Goal: Check status: Check status

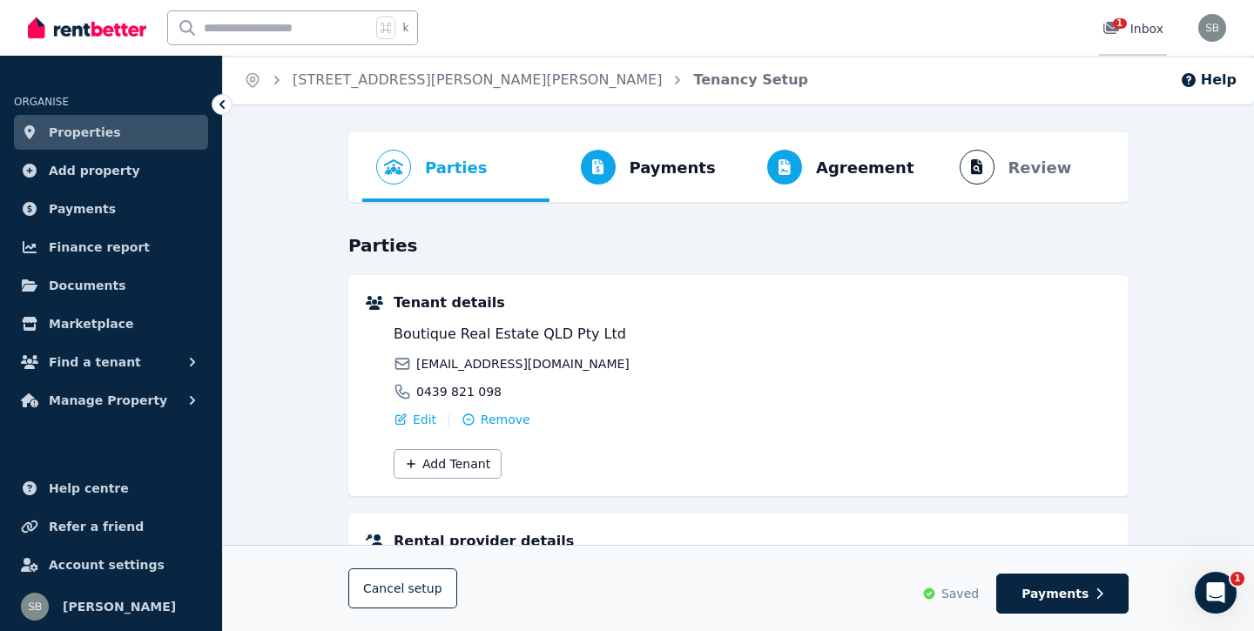
click at [1125, 24] on span "1" at bounding box center [1120, 23] width 14 height 10
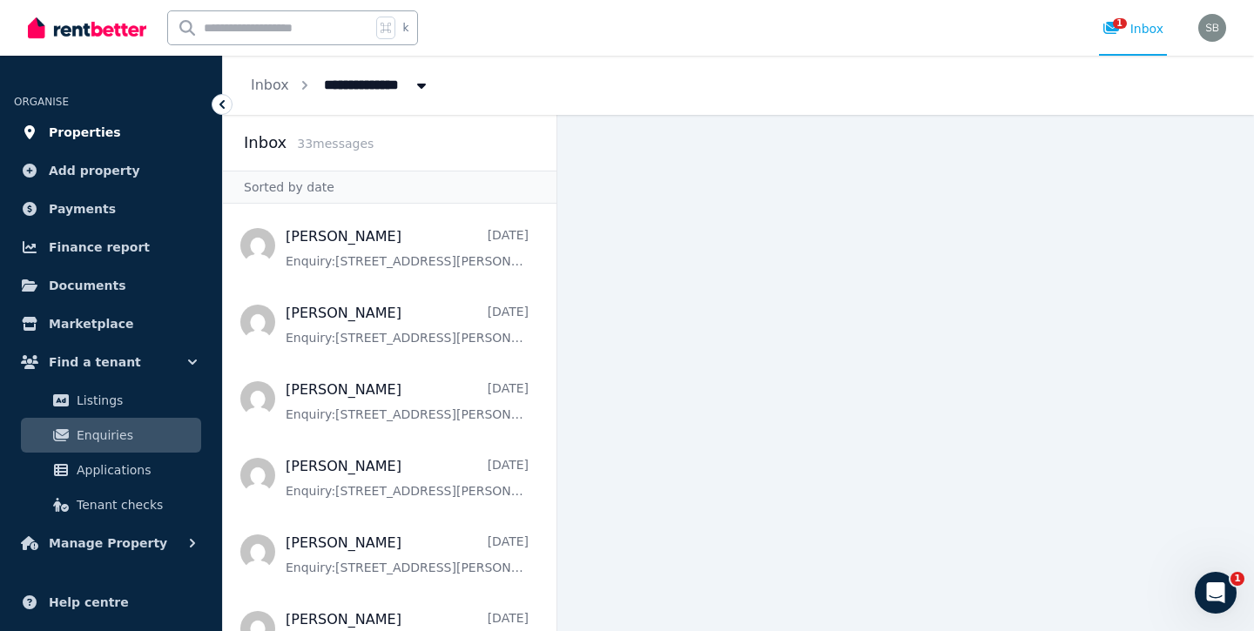
click at [79, 130] on span "Properties" at bounding box center [85, 132] width 72 height 21
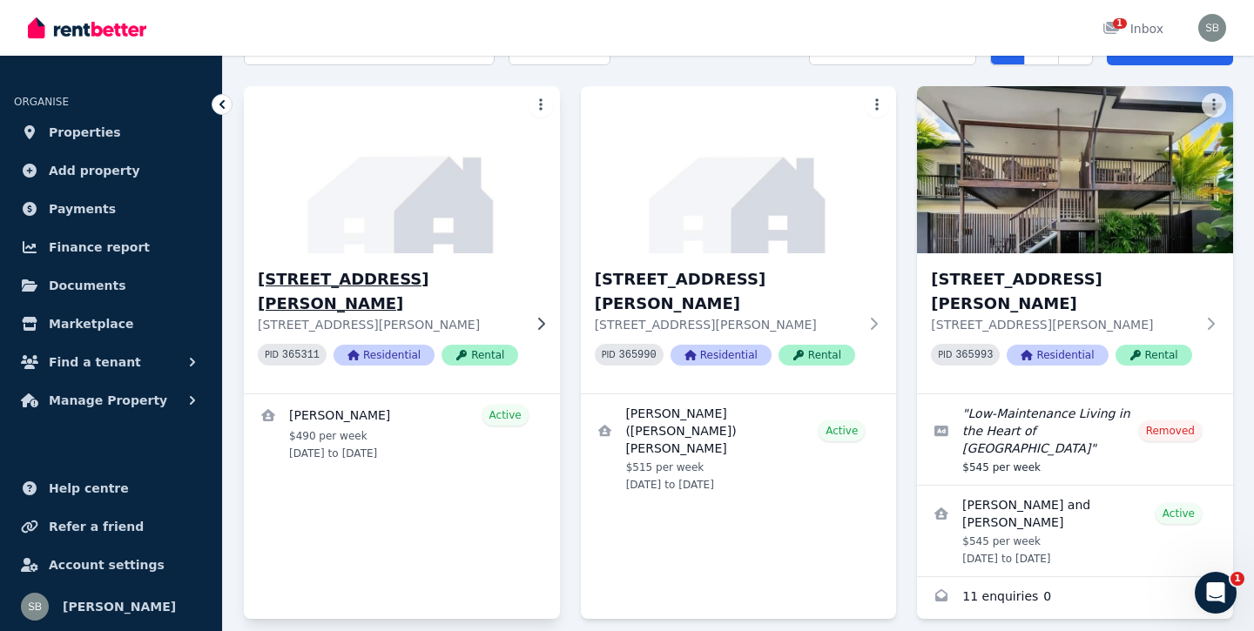
scroll to position [109, 0]
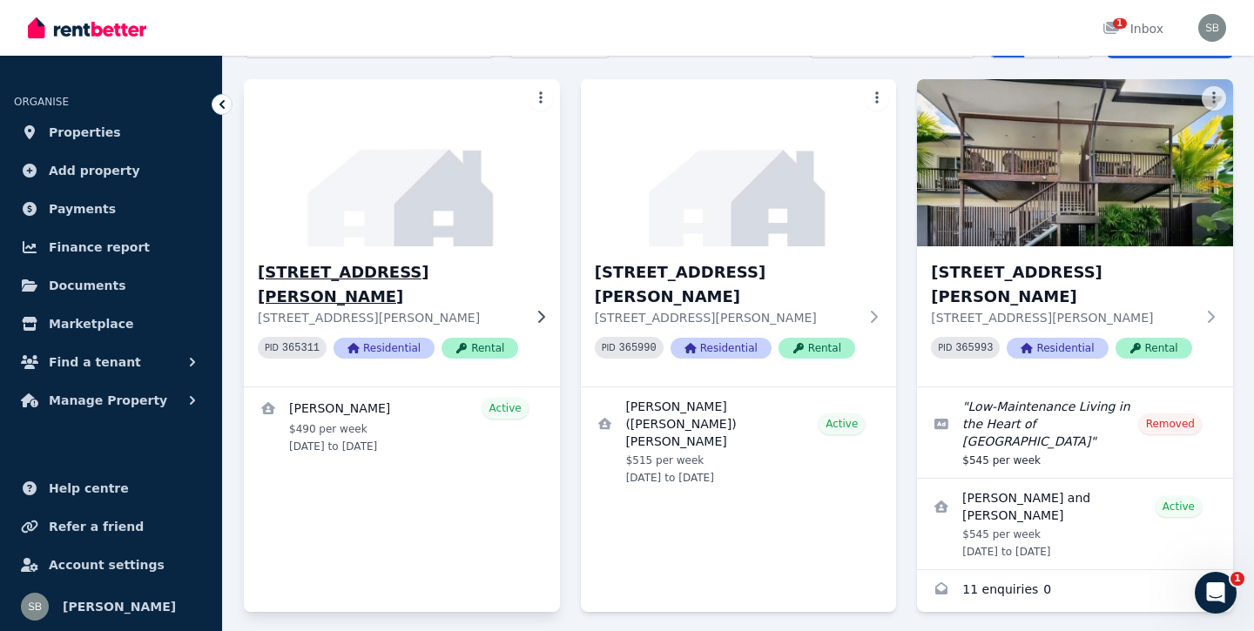
click at [319, 268] on h3 "[STREET_ADDRESS][PERSON_NAME]" at bounding box center [390, 284] width 264 height 49
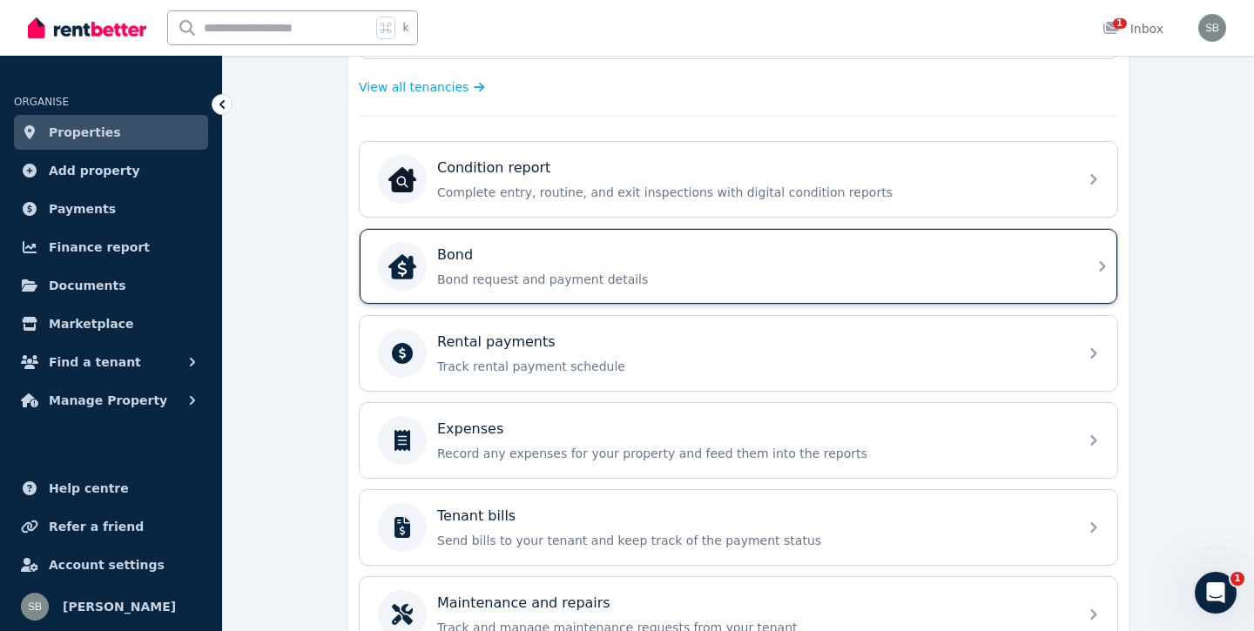
scroll to position [497, 0]
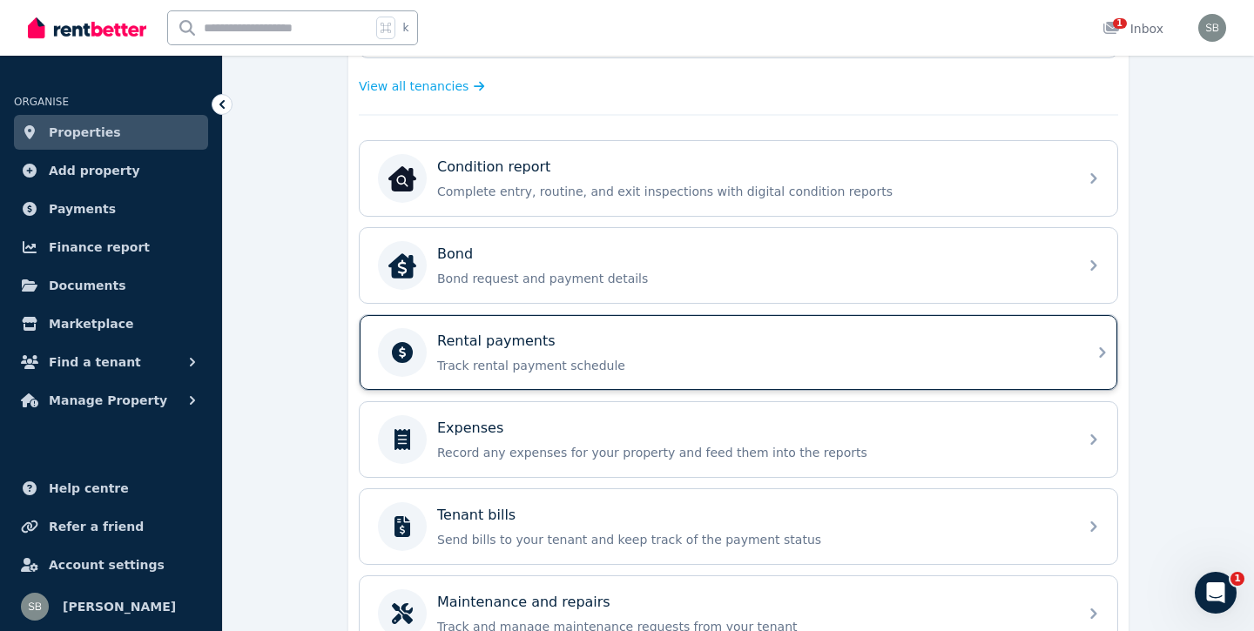
click at [563, 365] on p "Track rental payment schedule" at bounding box center [752, 365] width 630 height 17
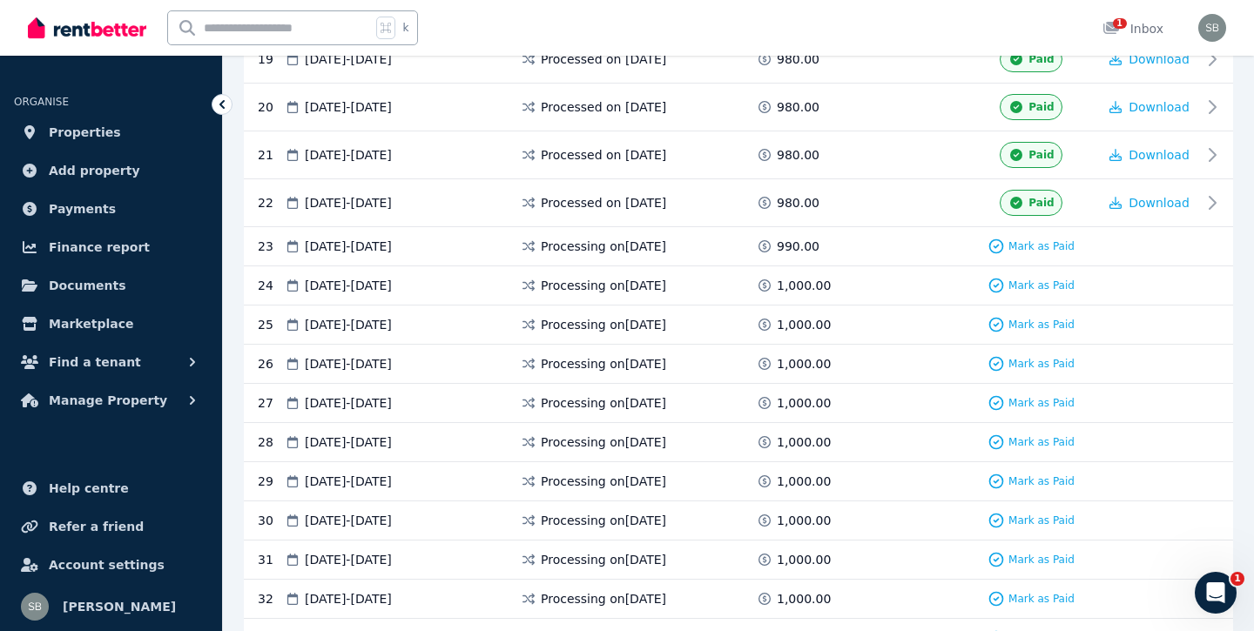
scroll to position [1280, 0]
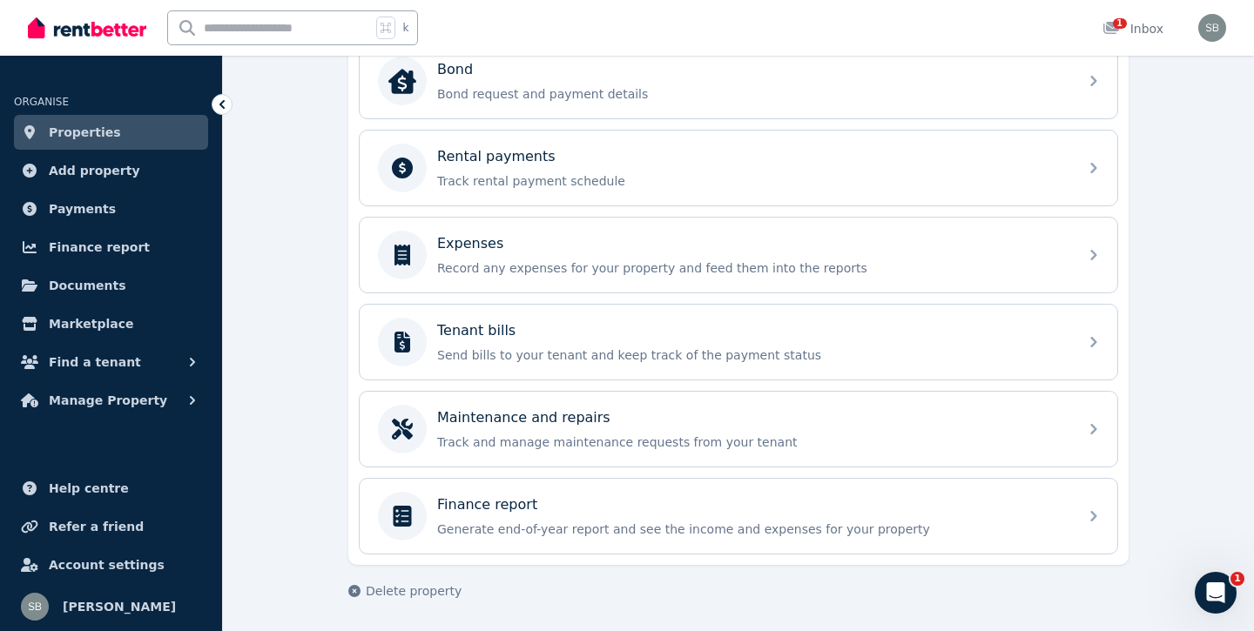
scroll to position [682, 0]
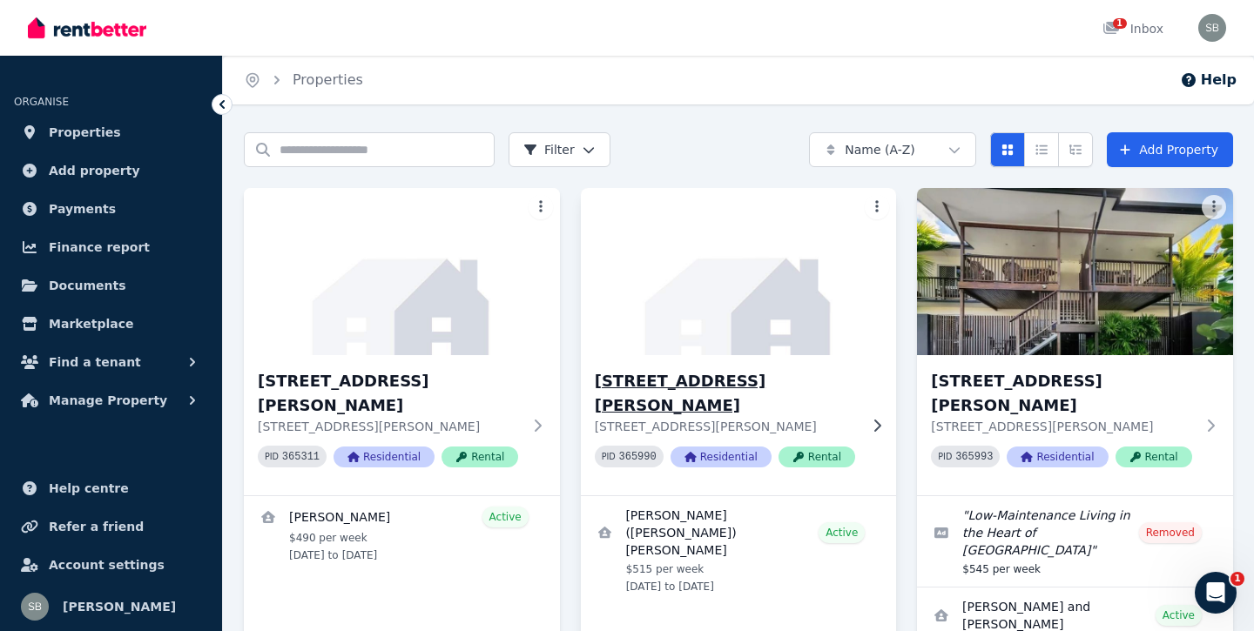
click at [648, 387] on h3 "[STREET_ADDRESS][PERSON_NAME]" at bounding box center [727, 393] width 264 height 49
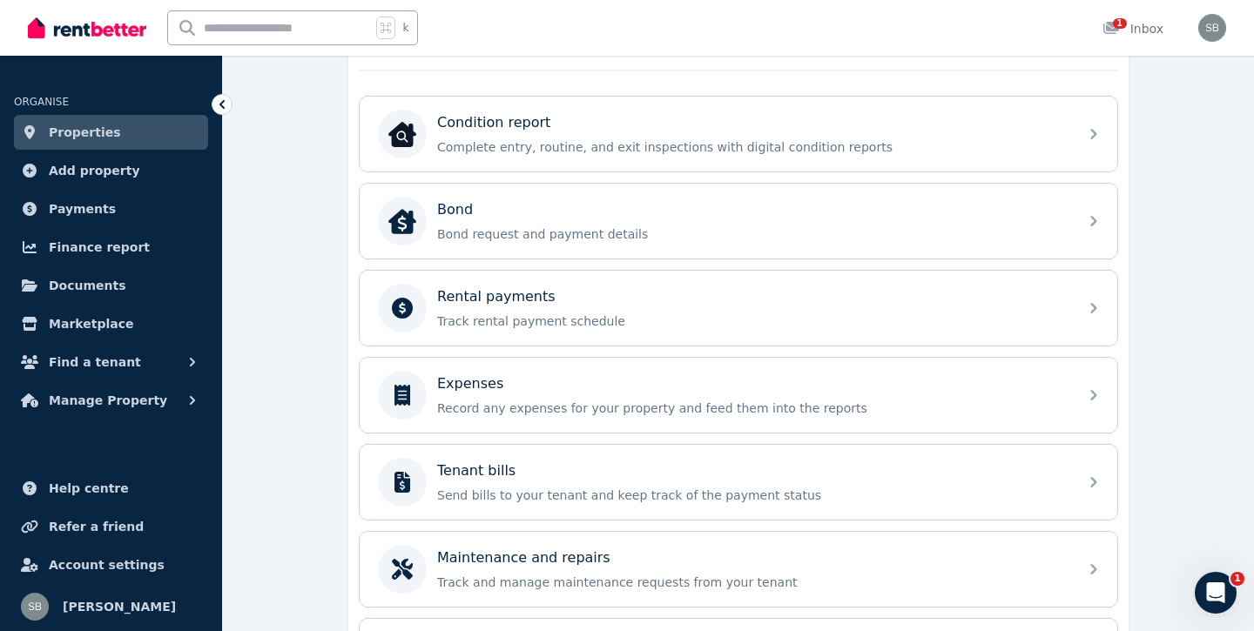
scroll to position [618, 0]
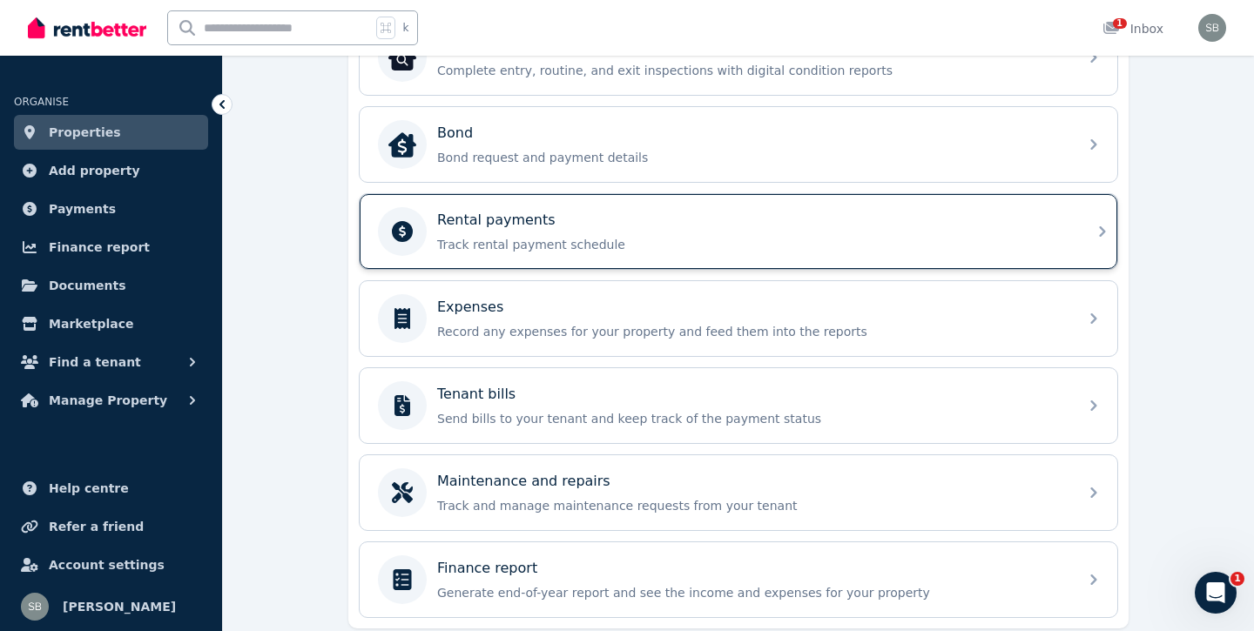
click at [588, 233] on div "Rental payments Track rental payment schedule" at bounding box center [752, 232] width 630 height 44
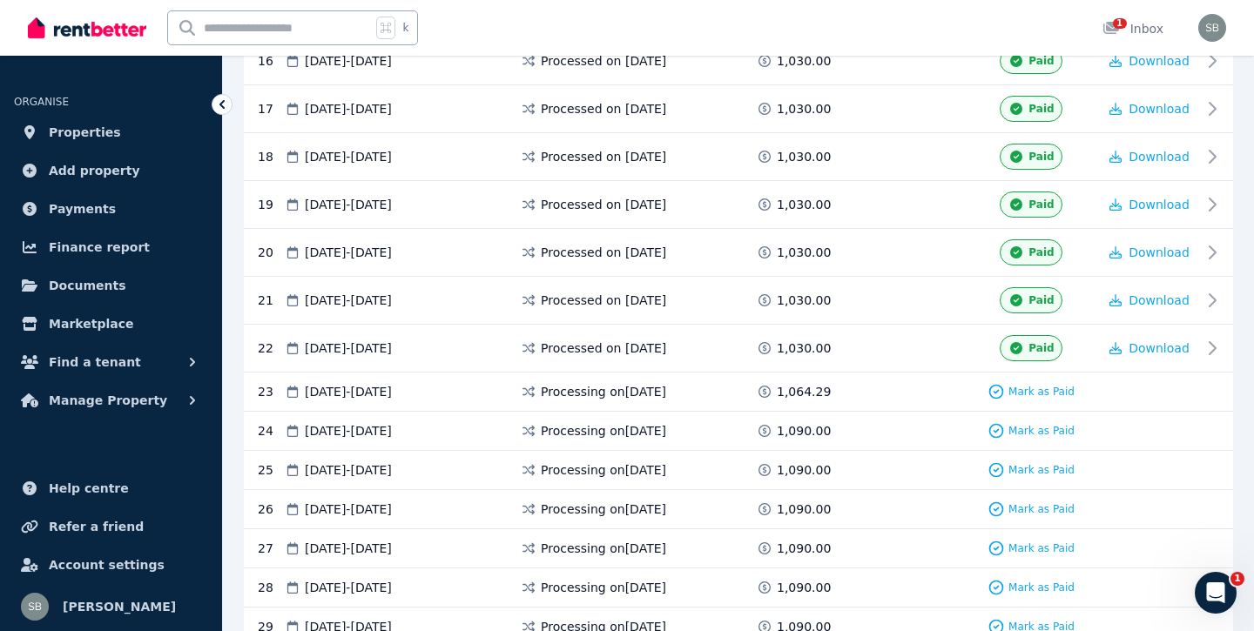
scroll to position [1112, 0]
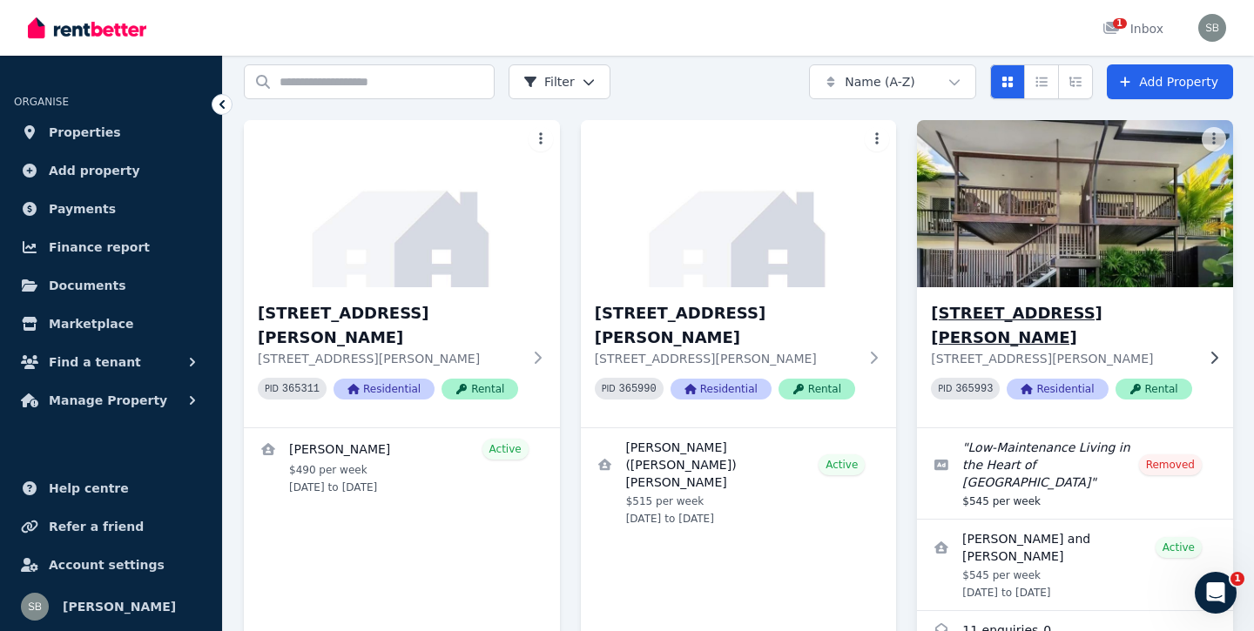
scroll to position [84, 0]
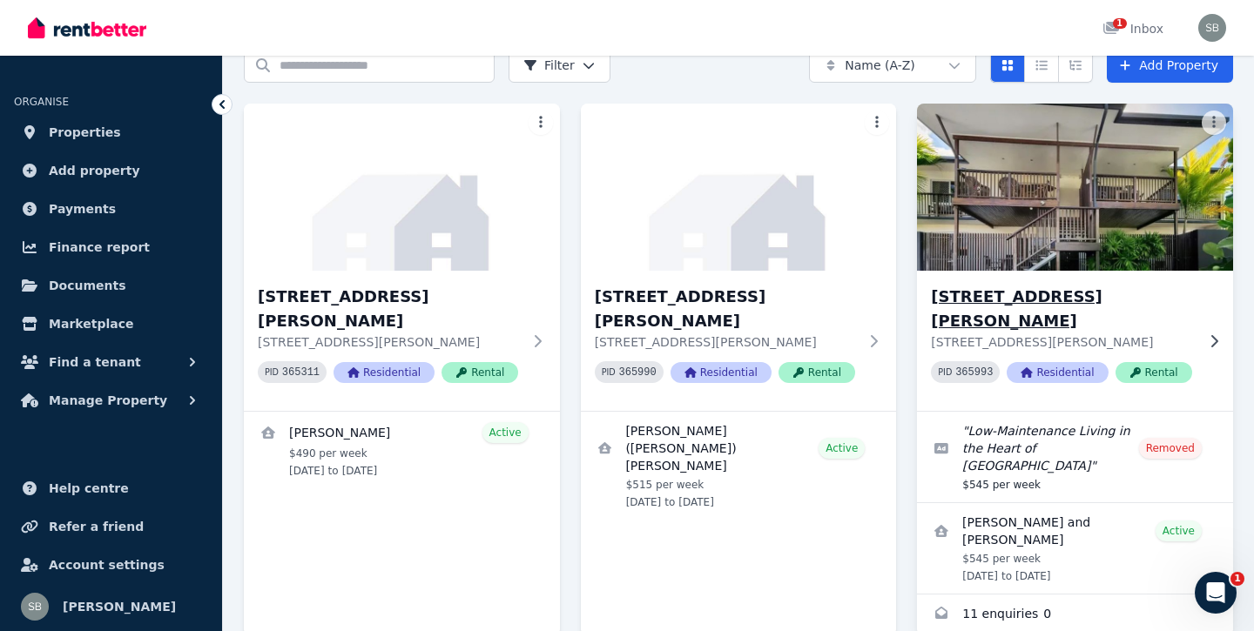
click at [972, 300] on h3 "[STREET_ADDRESS][PERSON_NAME]" at bounding box center [1063, 309] width 264 height 49
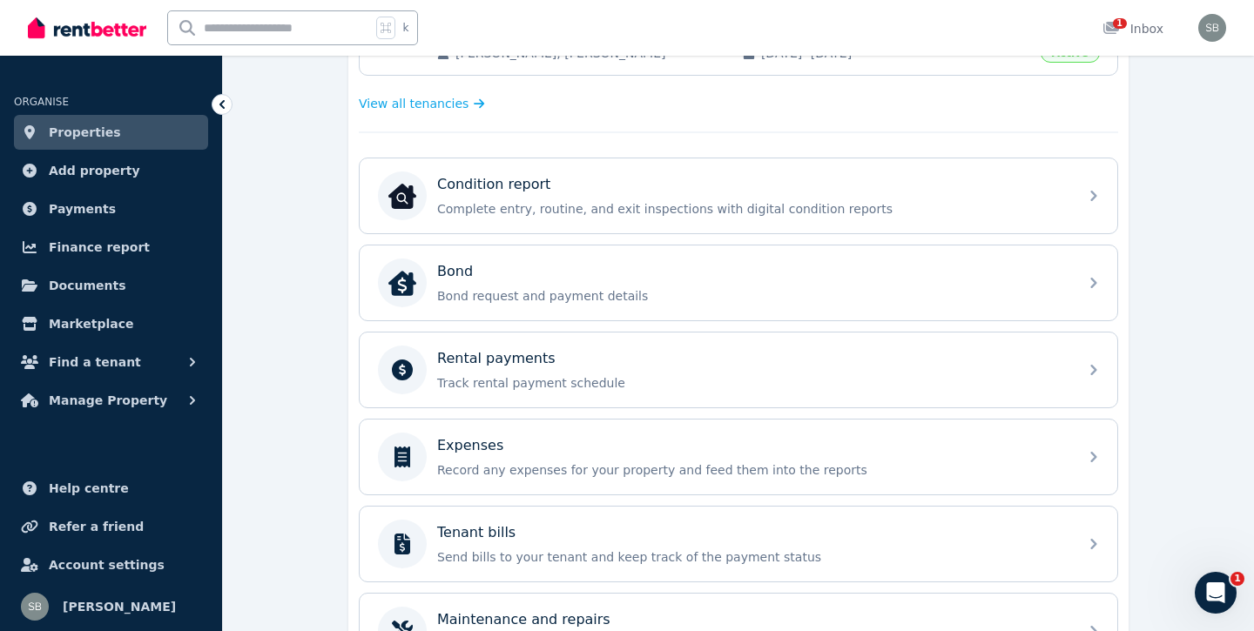
scroll to position [496, 0]
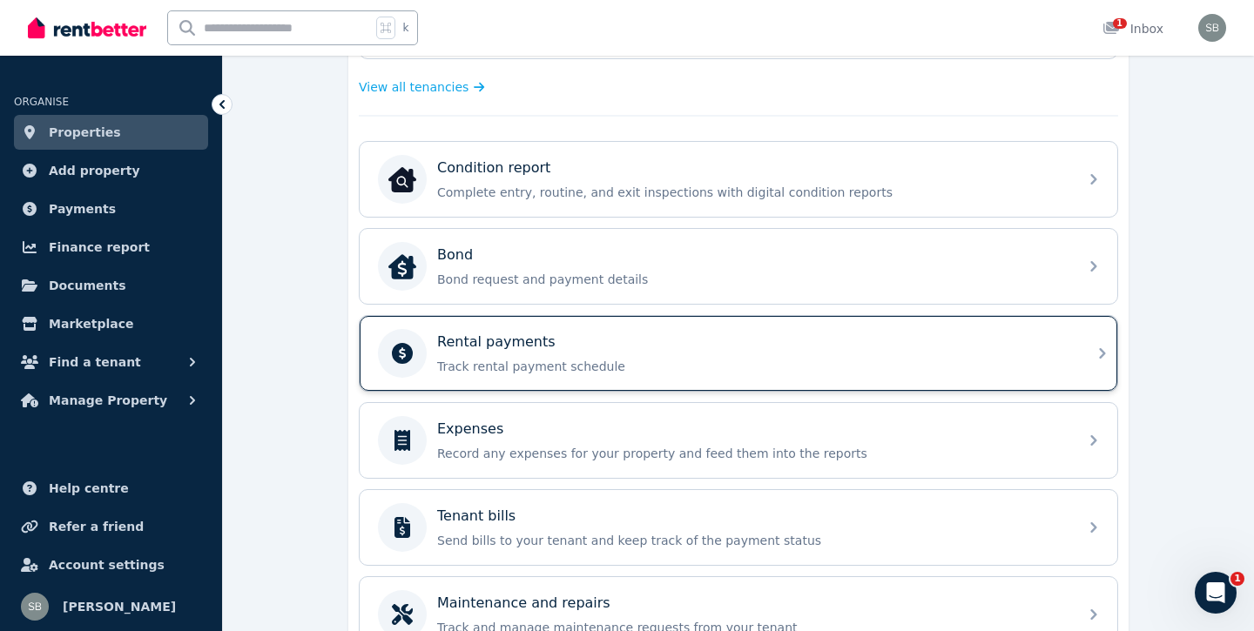
click at [589, 360] on p "Track rental payment schedule" at bounding box center [752, 366] width 630 height 17
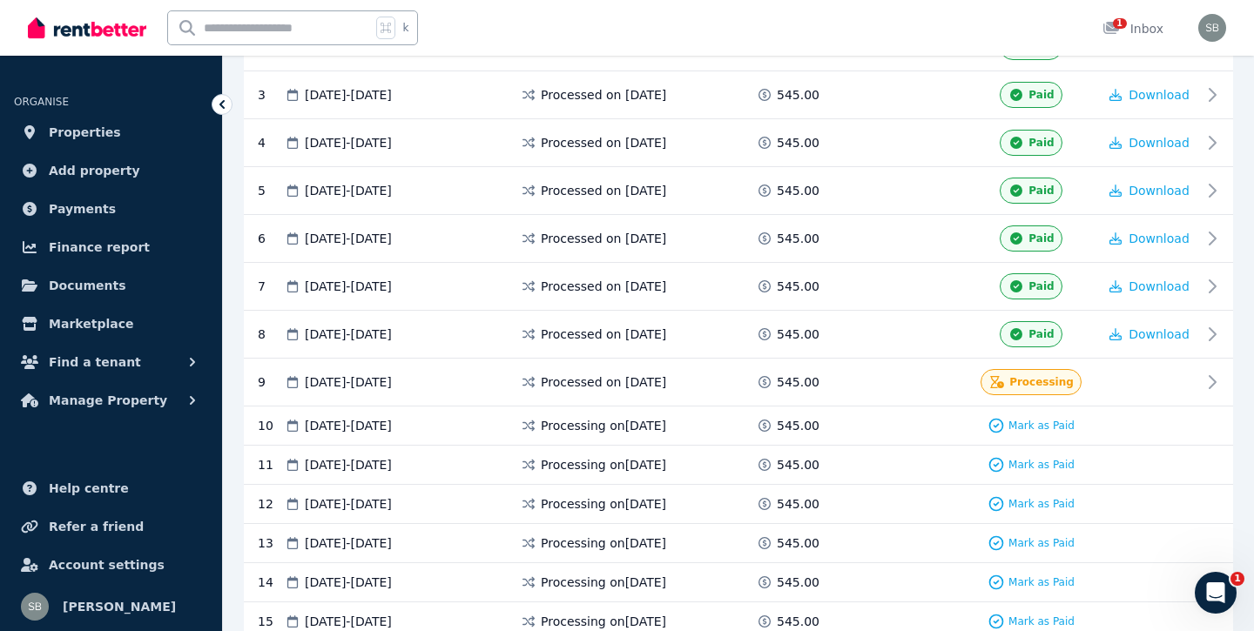
scroll to position [485, 0]
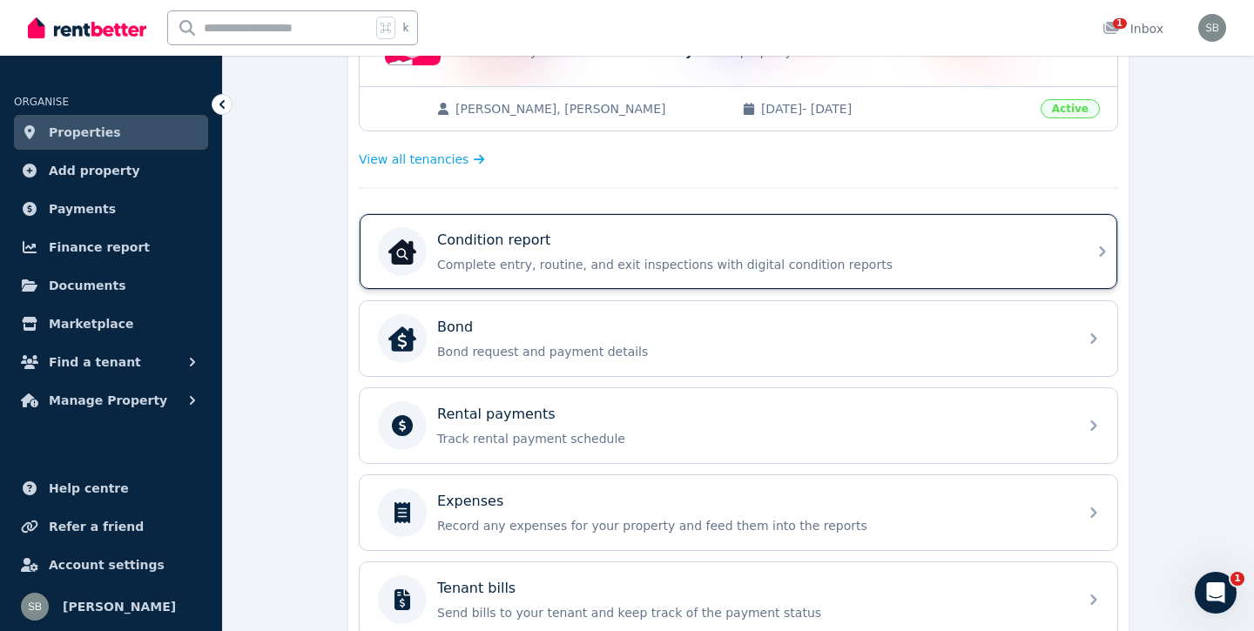
scroll to position [435, 0]
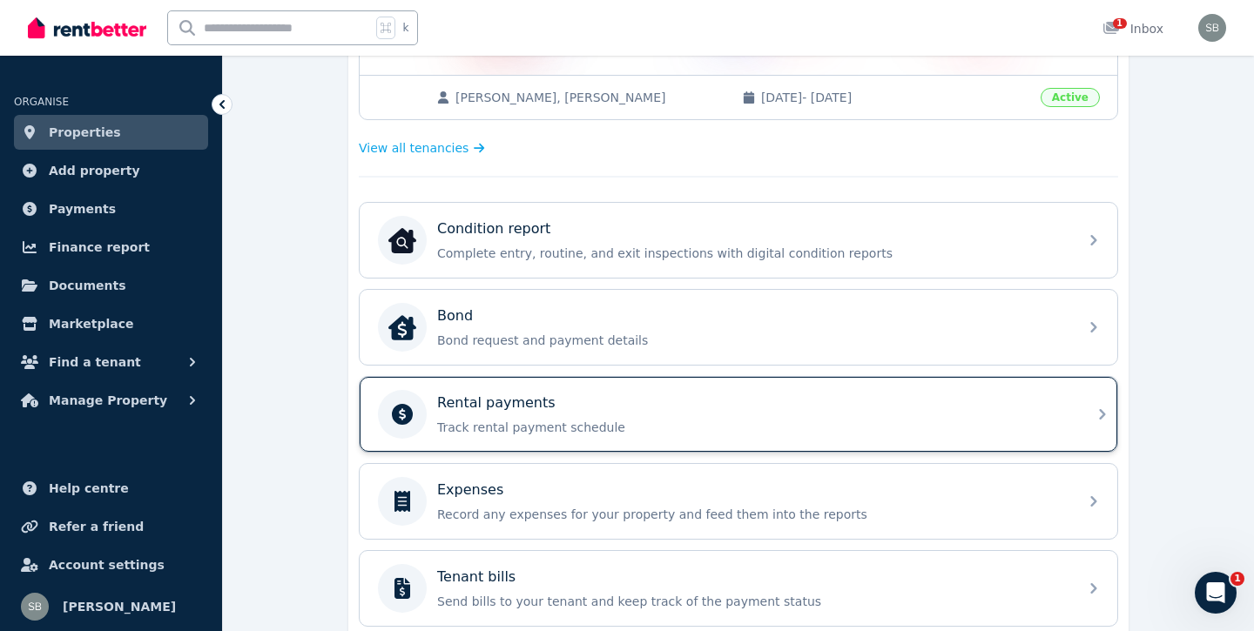
click at [624, 400] on div "Rental payments" at bounding box center [752, 403] width 630 height 21
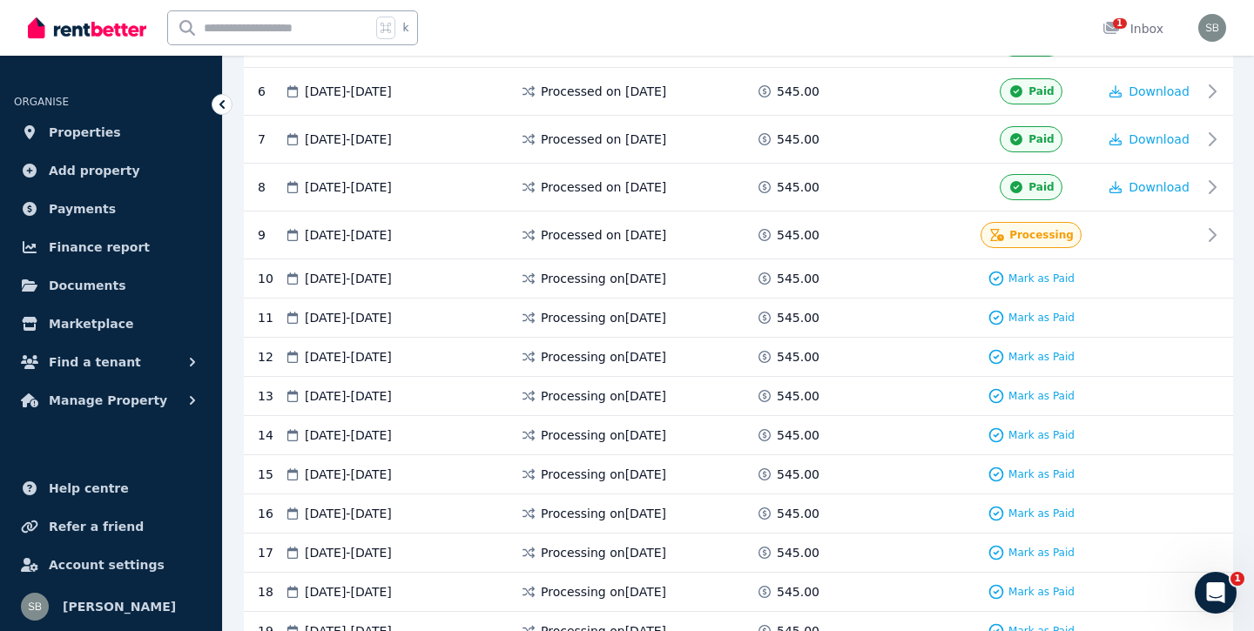
scroll to position [625, 0]
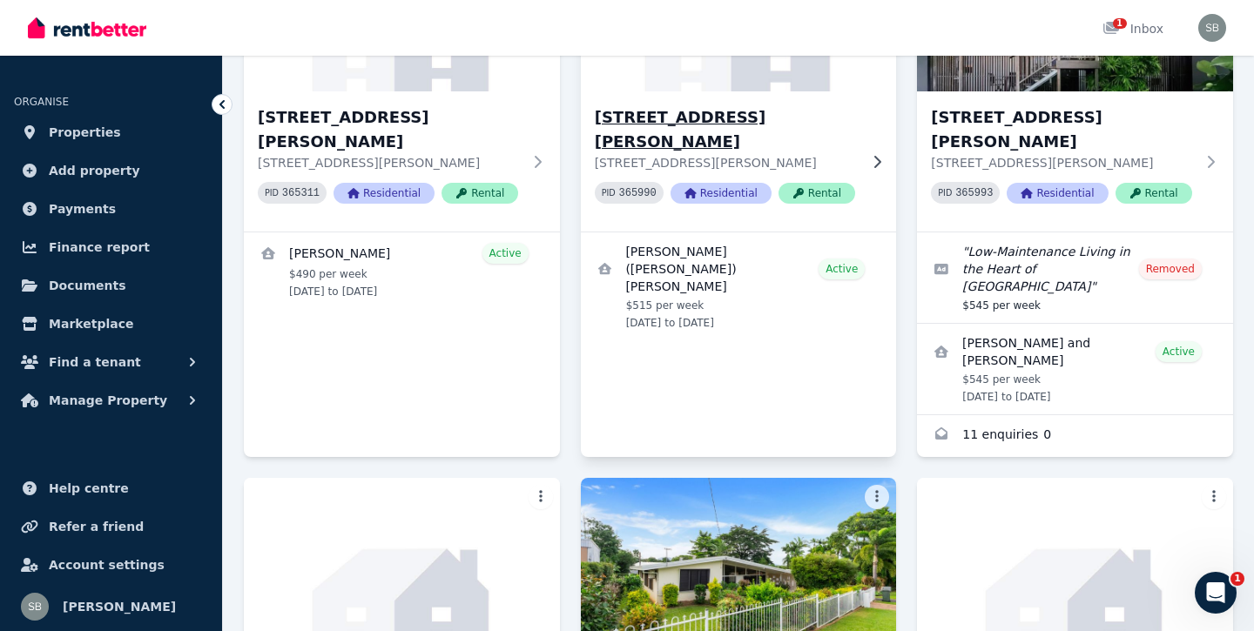
scroll to position [362, 0]
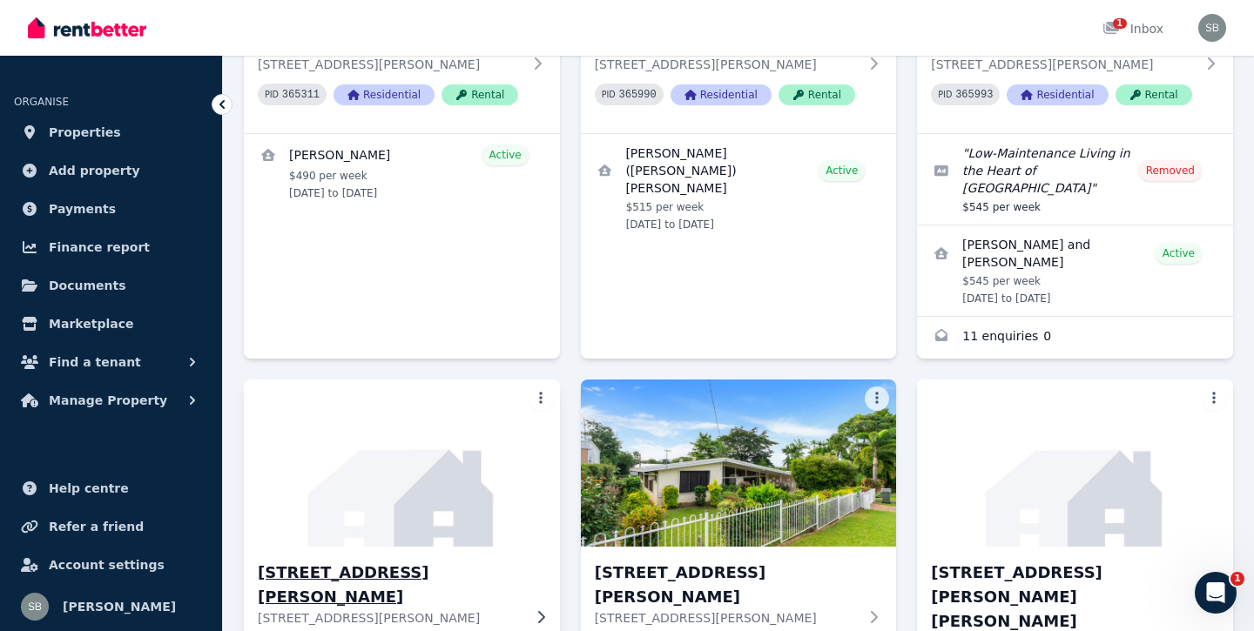
click at [312, 561] on h3 "[STREET_ADDRESS][PERSON_NAME]" at bounding box center [390, 585] width 264 height 49
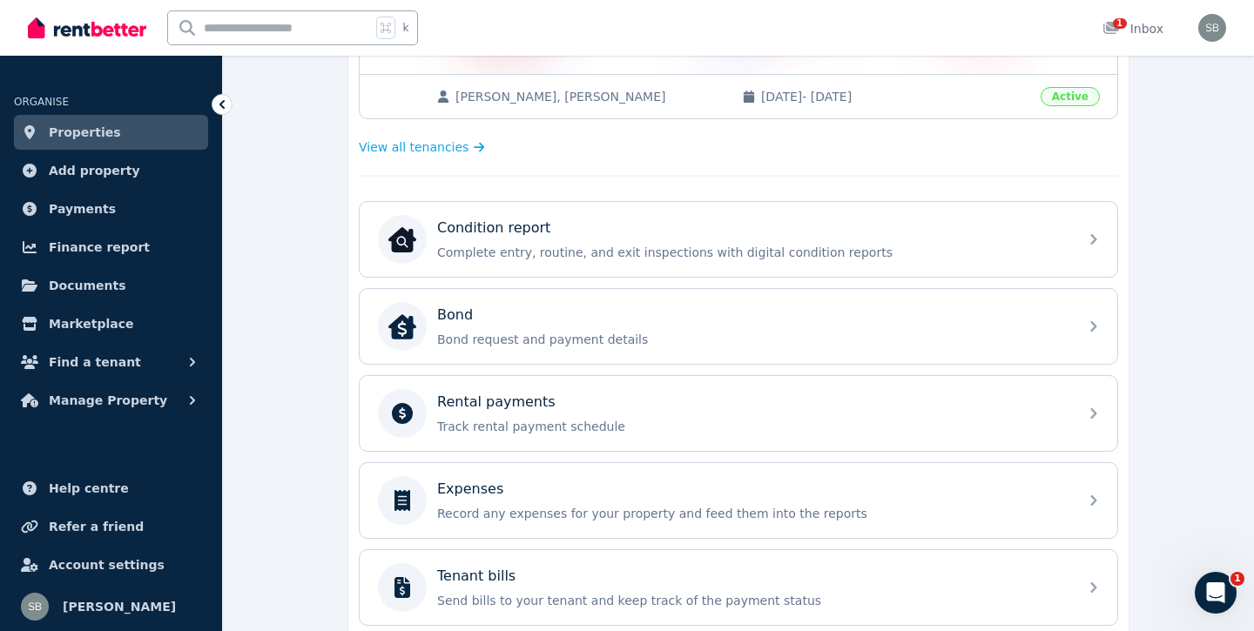
scroll to position [465, 0]
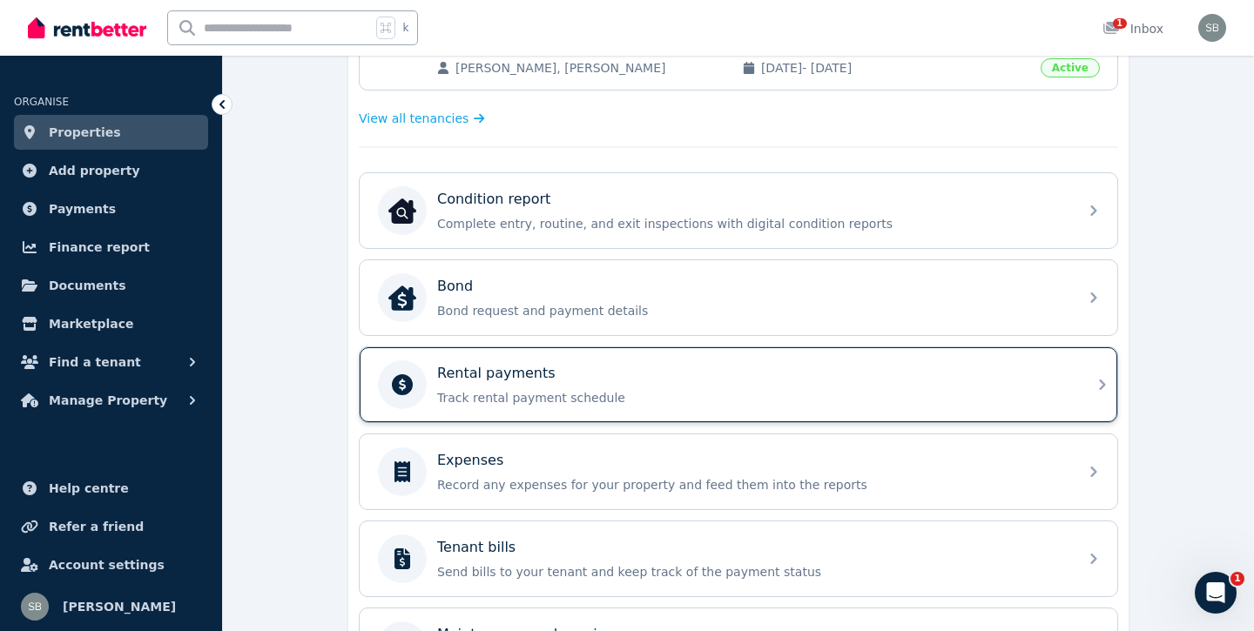
click at [582, 387] on div "Rental payments Track rental payment schedule" at bounding box center [752, 385] width 630 height 44
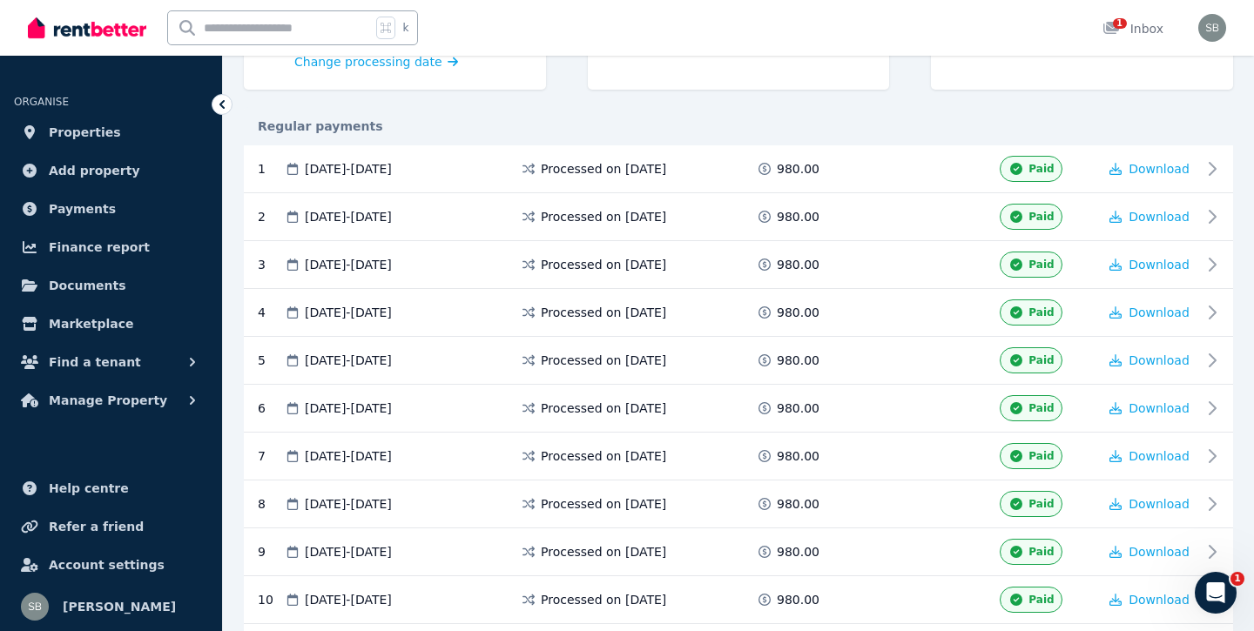
scroll to position [309, 0]
